Goal: Task Accomplishment & Management: Use online tool/utility

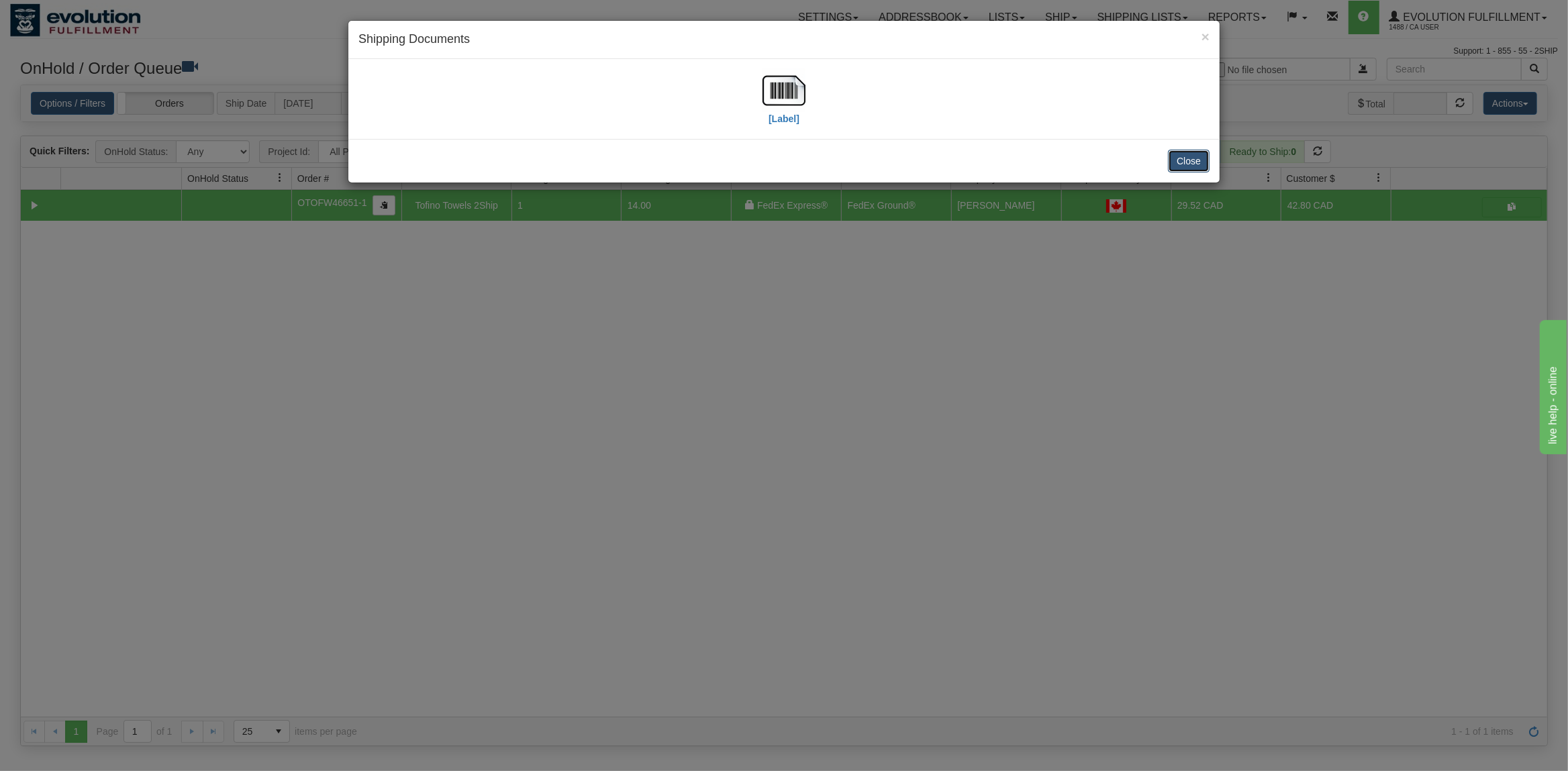
click at [1181, 164] on button "Close" at bounding box center [1188, 160] width 42 height 23
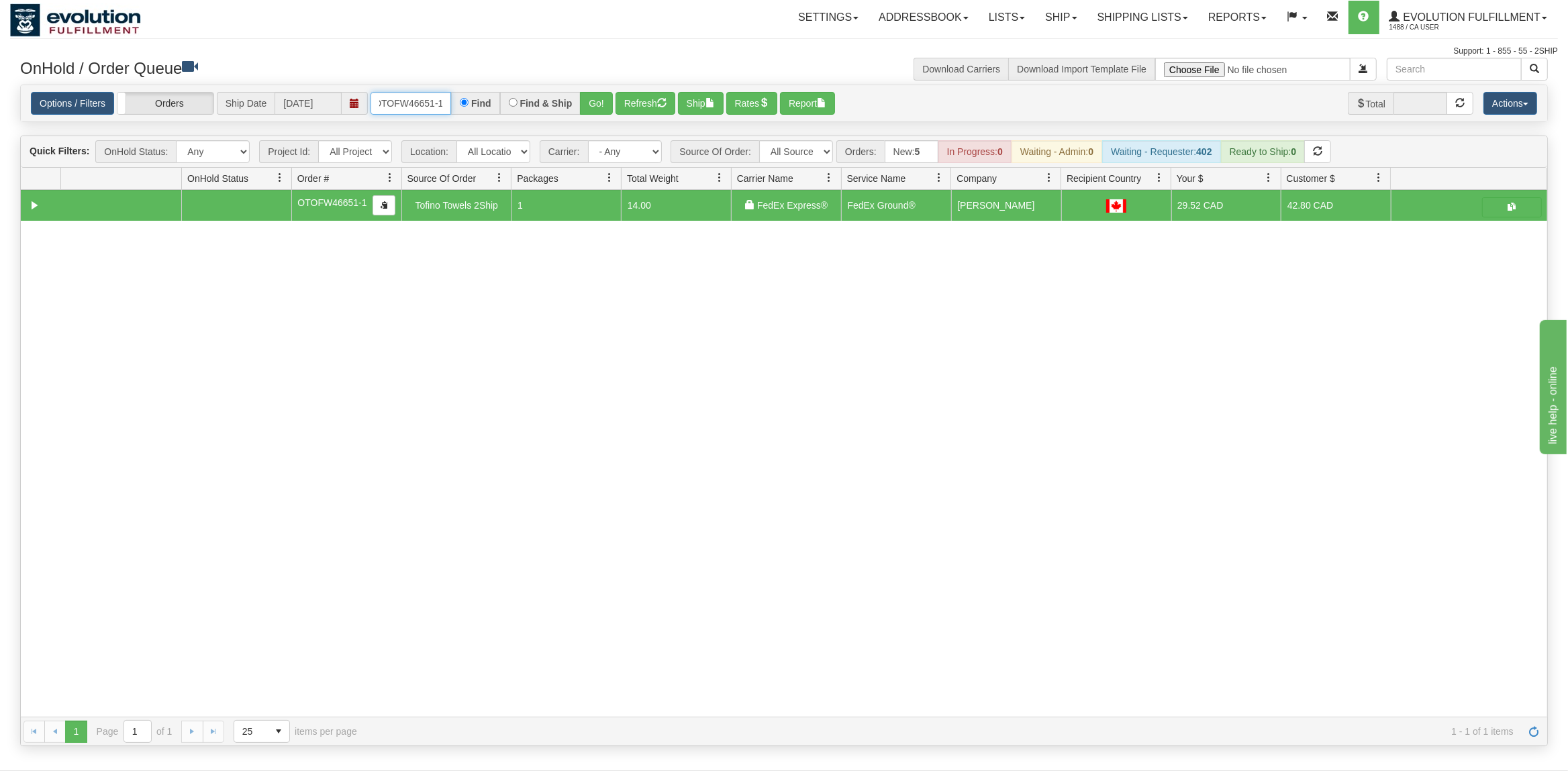
click at [424, 99] on input "OTOFW46651-1" at bounding box center [411, 103] width 81 height 23
click at [608, 90] on div "Options / Filters Group Shipments Orders Ship Date [DATE] OTOFW46666-1 Find Fin…" at bounding box center [783, 103] width 1526 height 37
click at [604, 98] on button "Go!" at bounding box center [596, 103] width 33 height 23
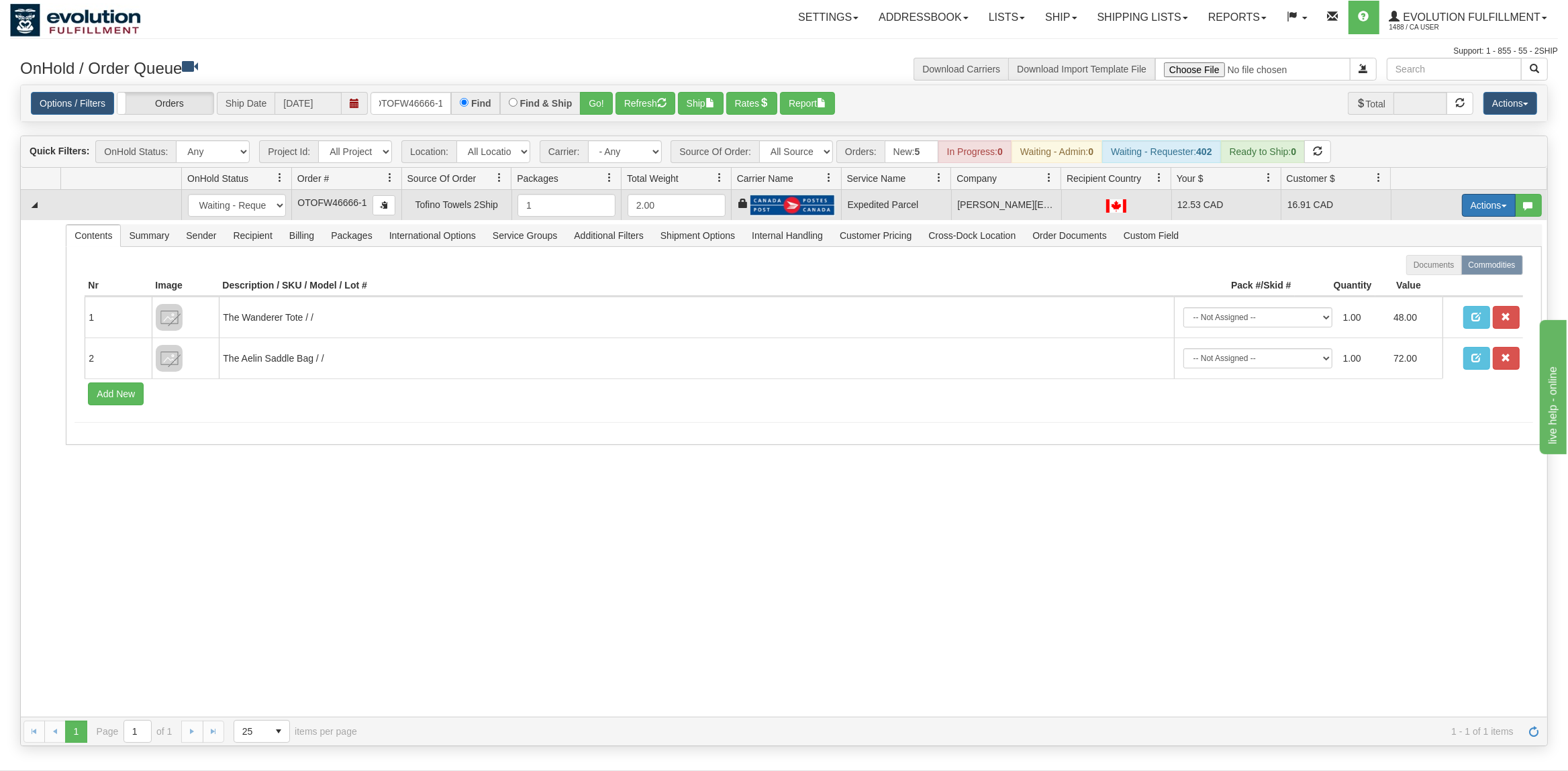
click at [1487, 200] on button "Actions" at bounding box center [1489, 205] width 53 height 23
click at [1439, 282] on span "Ship" at bounding box center [1434, 283] width 28 height 11
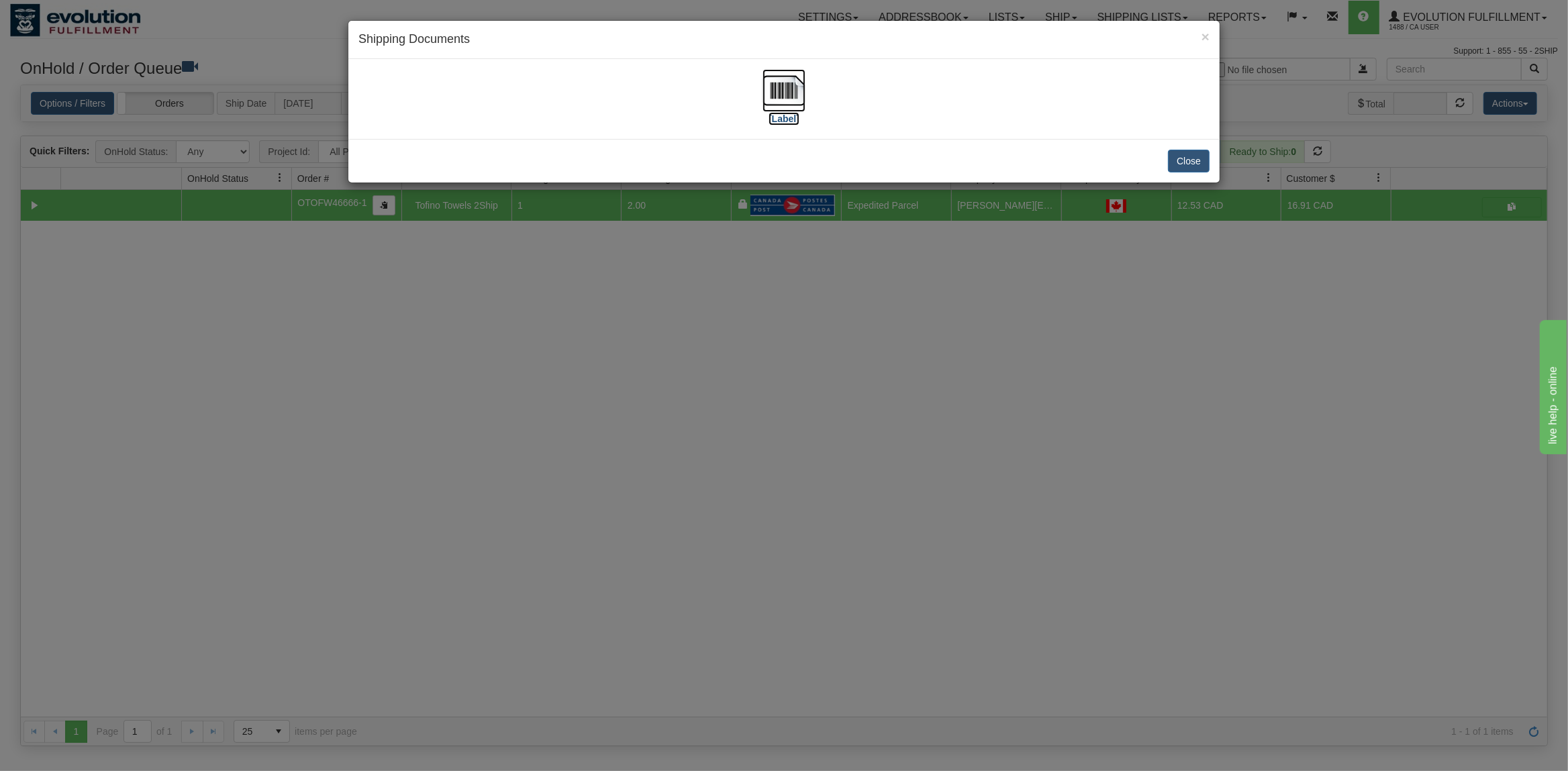
click at [792, 91] on img at bounding box center [783, 90] width 43 height 43
click at [1191, 158] on button "Close" at bounding box center [1188, 160] width 42 height 23
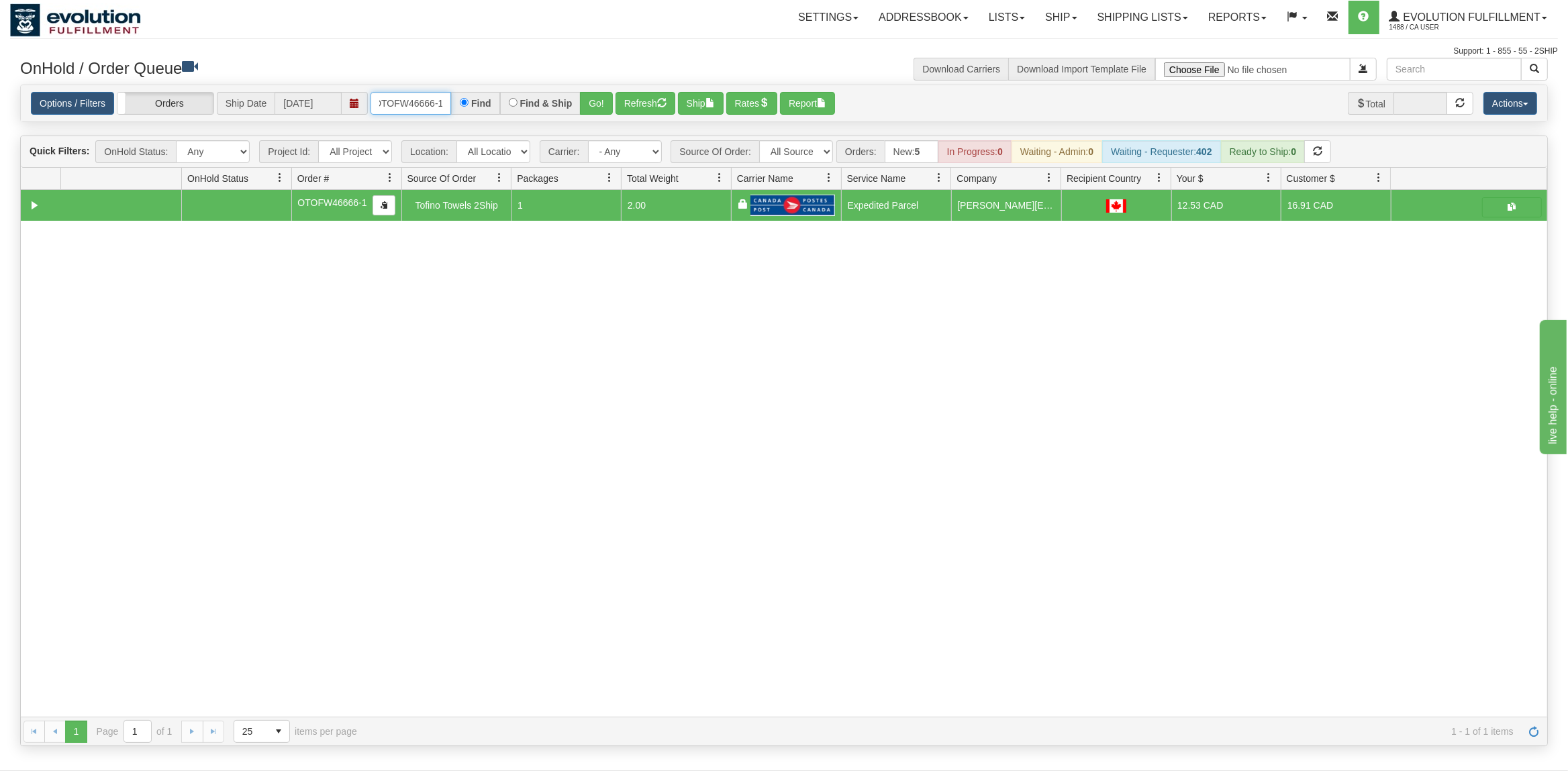
click at [404, 105] on input "OTOFW46666-1" at bounding box center [411, 103] width 81 height 23
type input "OTOFW46670-1"
click at [590, 101] on button "Go!" at bounding box center [596, 103] width 33 height 23
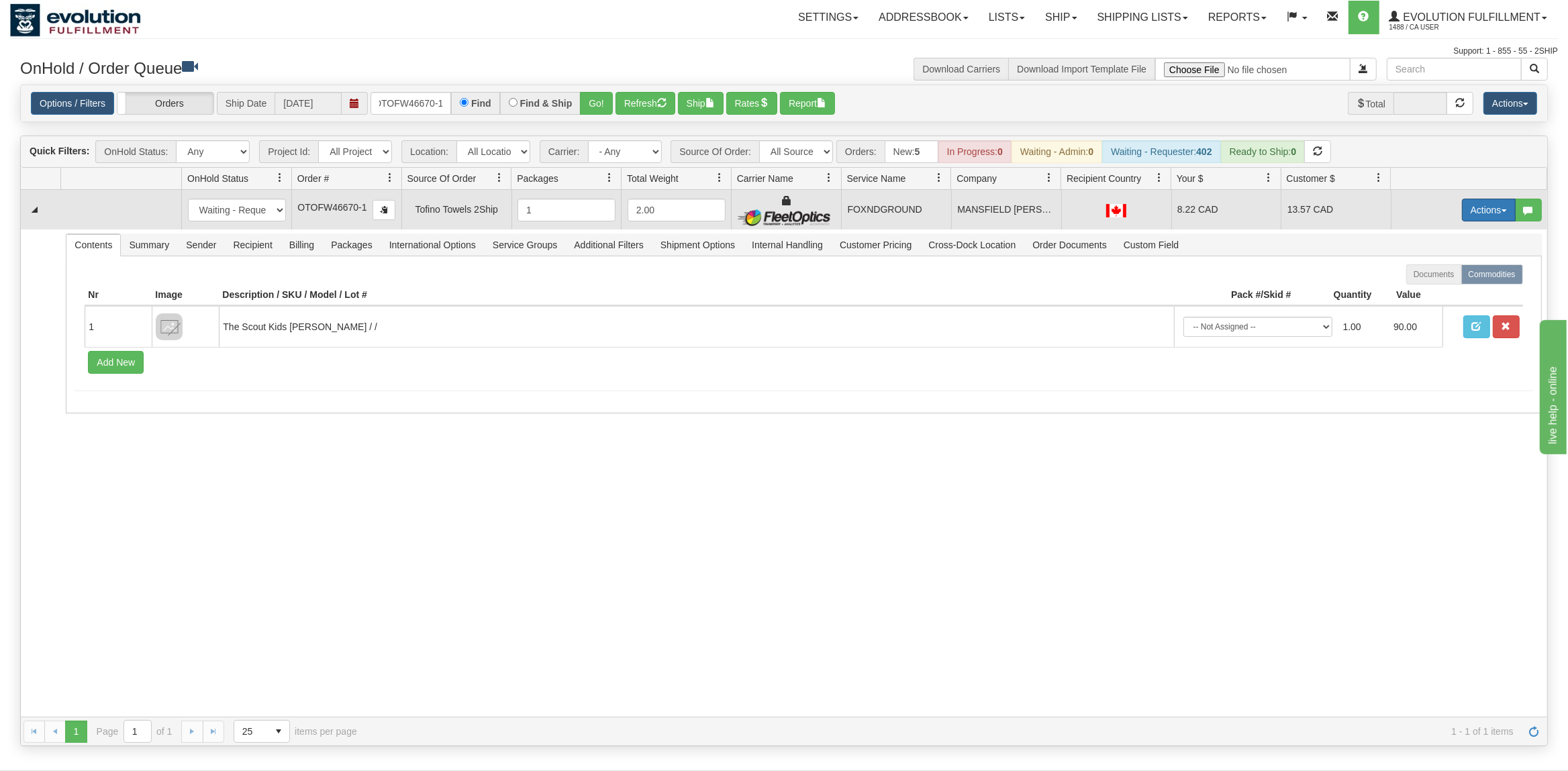
click at [1486, 204] on button "Actions" at bounding box center [1489, 210] width 53 height 23
click at [1438, 287] on span "Ship" at bounding box center [1434, 288] width 28 height 11
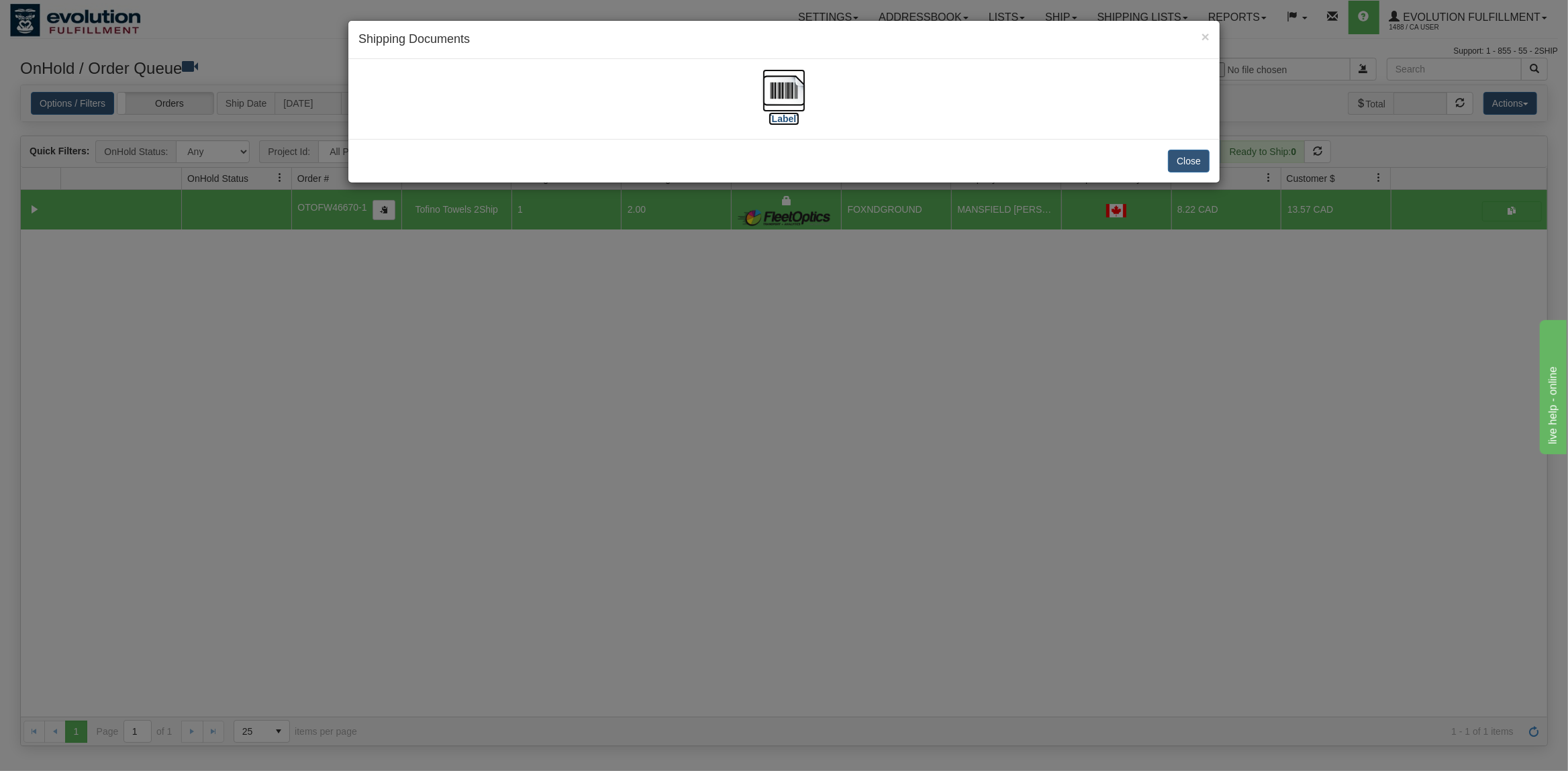
click at [782, 93] on img at bounding box center [783, 90] width 43 height 43
